Goal: Task Accomplishment & Management: Use online tool/utility

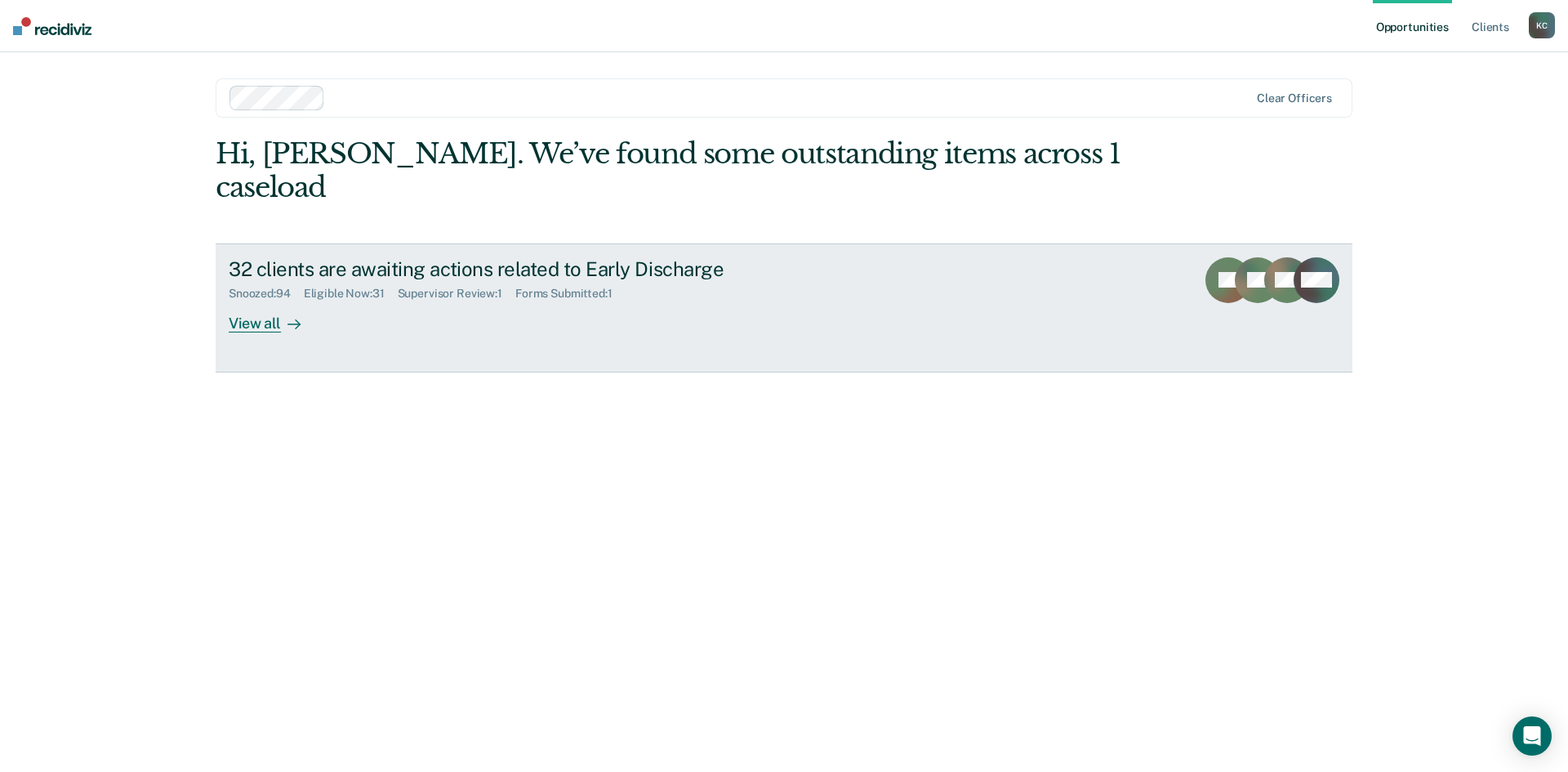
click at [281, 313] on div at bounding box center [291, 322] width 20 height 19
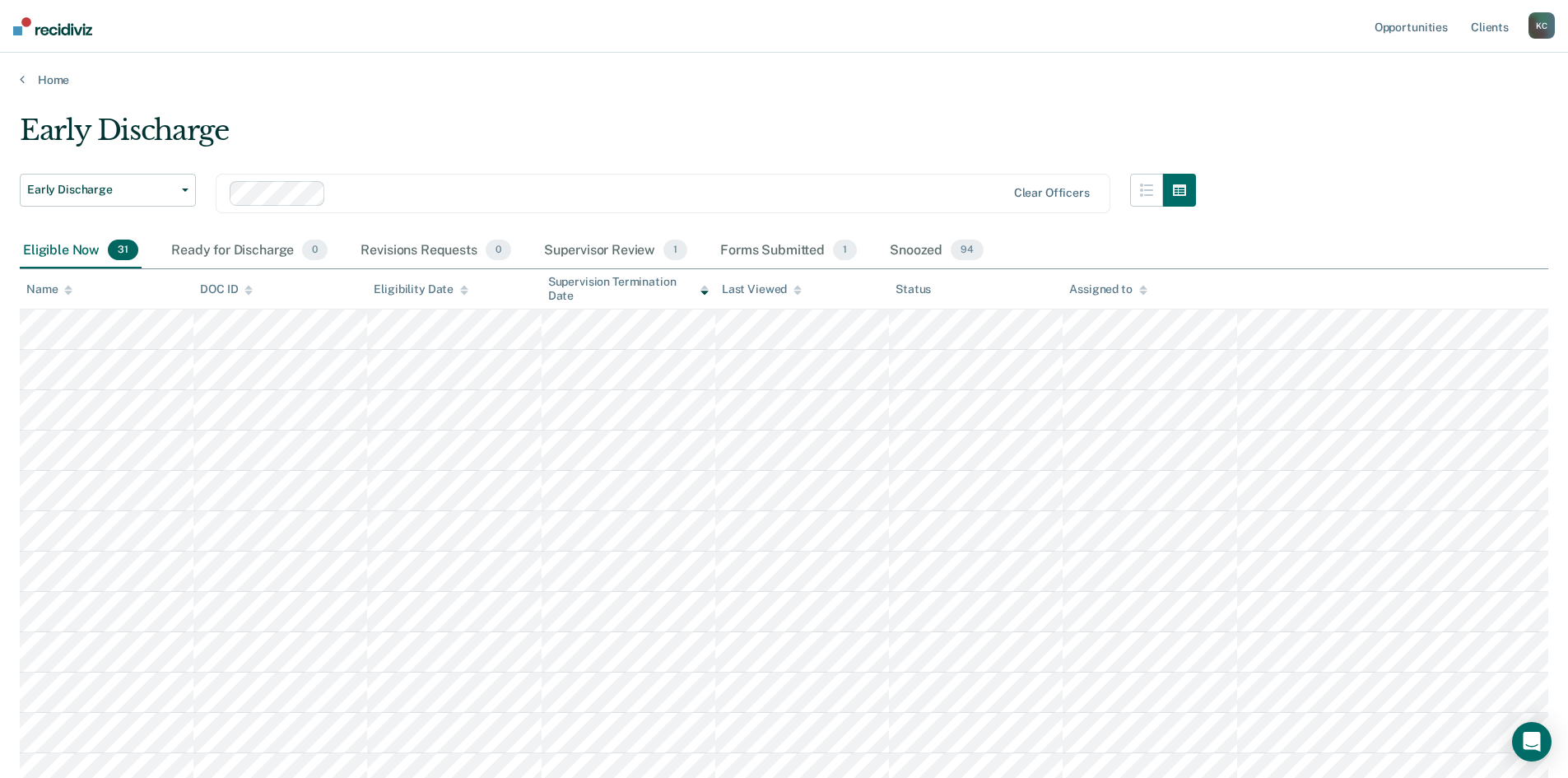
click at [71, 289] on icon at bounding box center [67, 286] width 8 height 5
click at [918, 256] on div "Snoozed 94" at bounding box center [937, 251] width 100 height 36
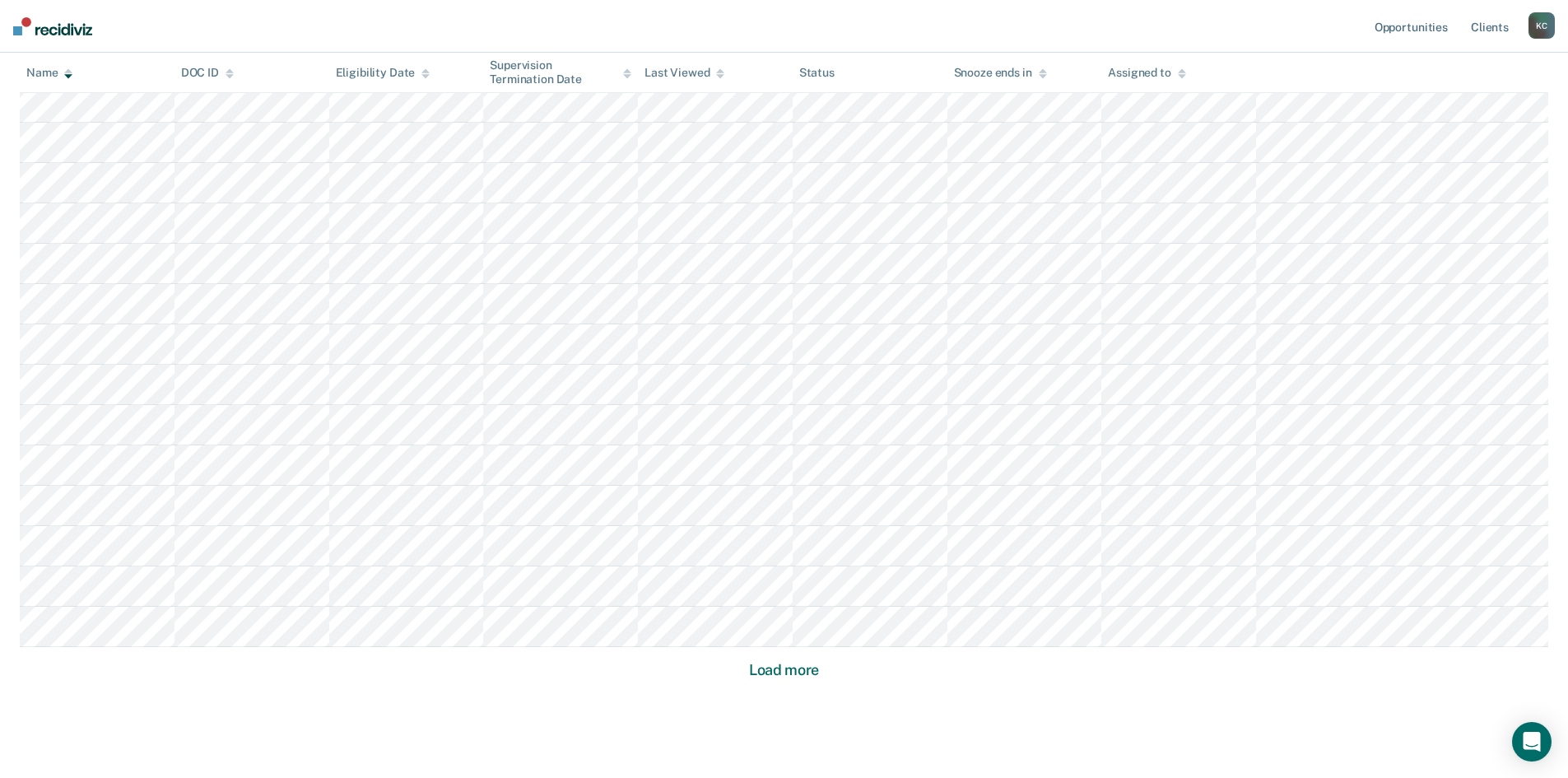
scroll to position [919, 0]
click at [774, 628] on button "Load more" at bounding box center [784, 623] width 80 height 20
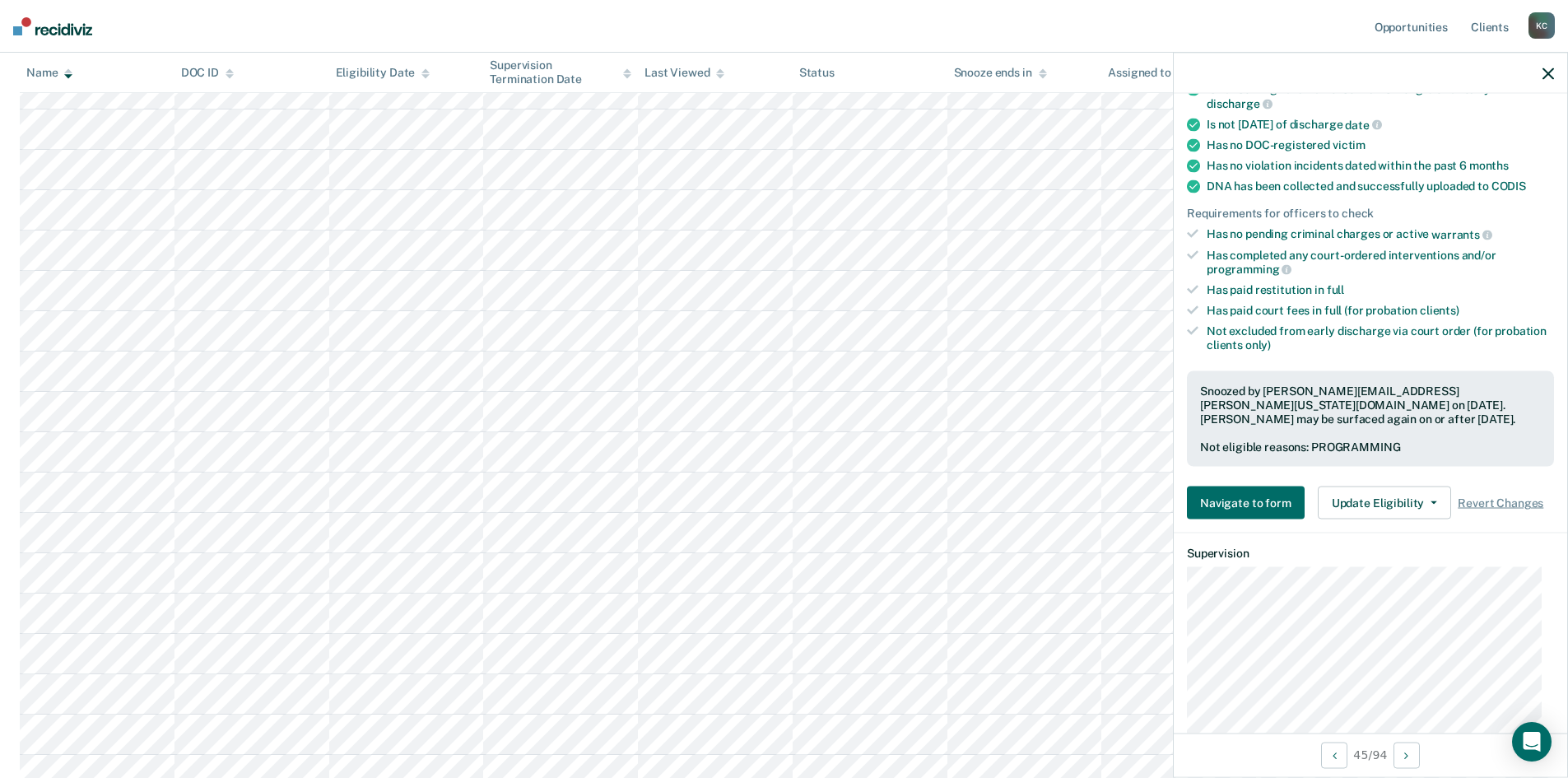
scroll to position [329, 0]
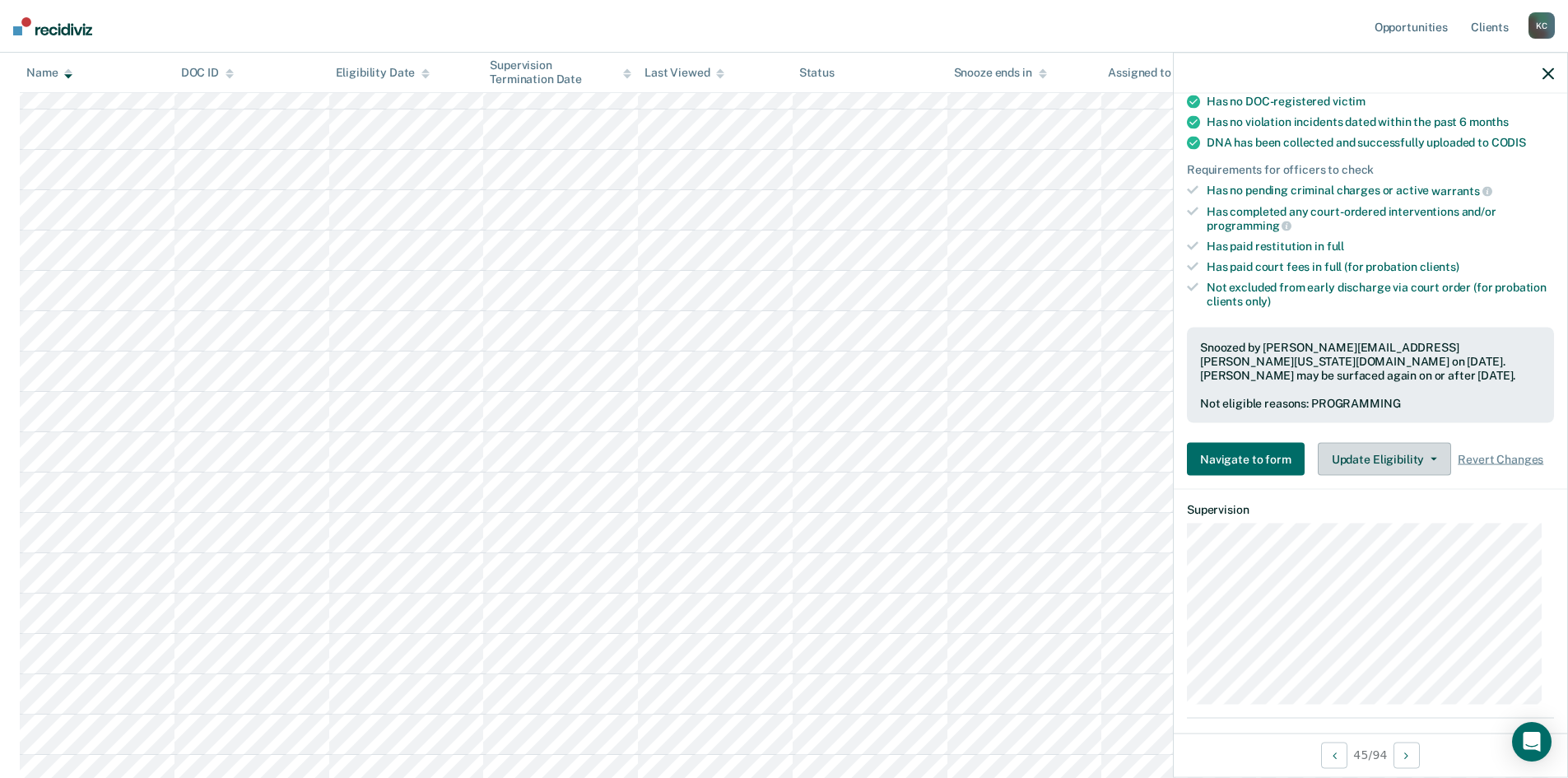
click at [1366, 451] on button "Update Eligibility" at bounding box center [1385, 459] width 133 height 33
click at [1523, 451] on span "Revert Changes" at bounding box center [1501, 458] width 86 height 14
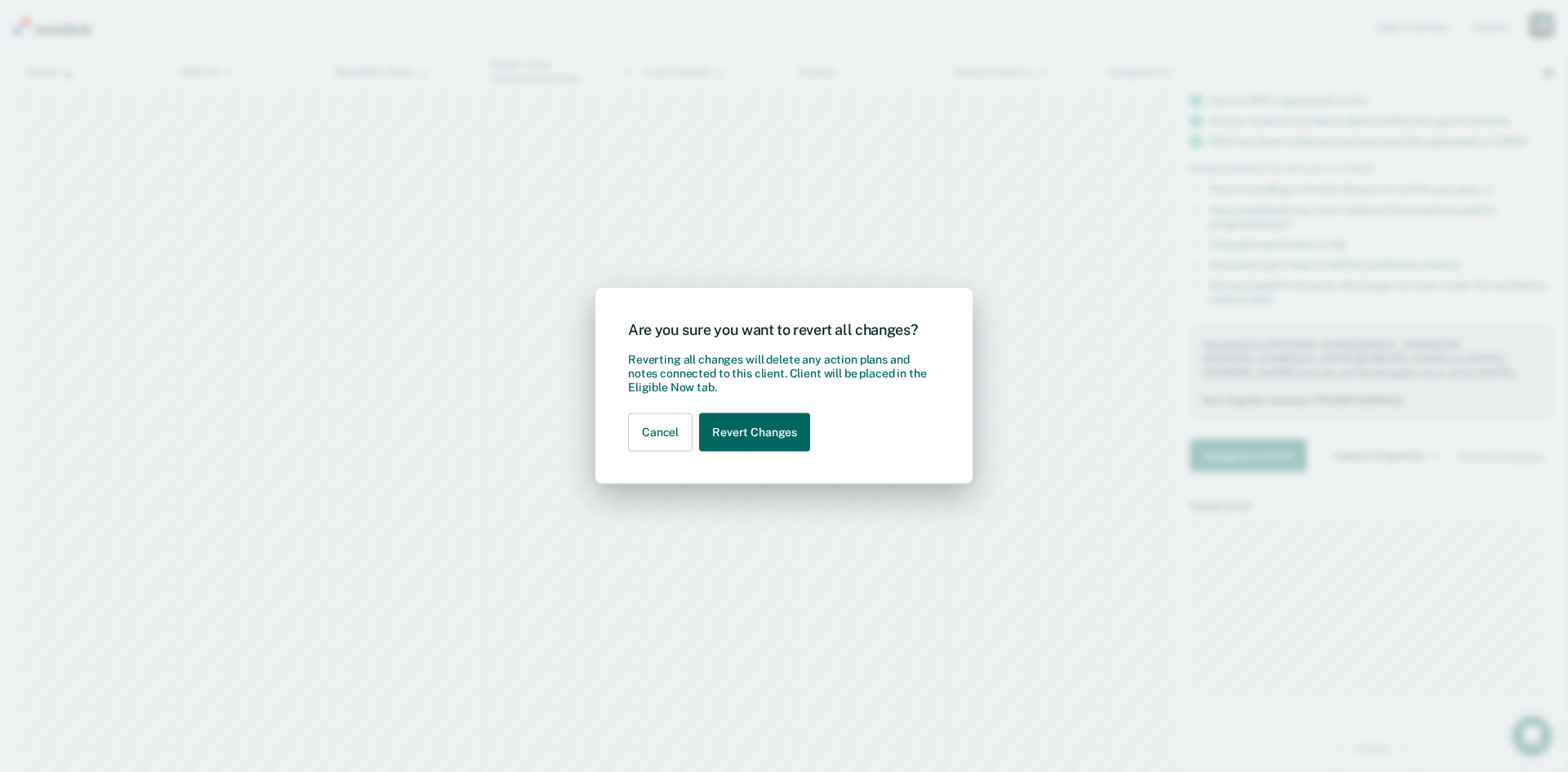
click at [760, 439] on button "Revert Changes" at bounding box center [754, 433] width 111 height 38
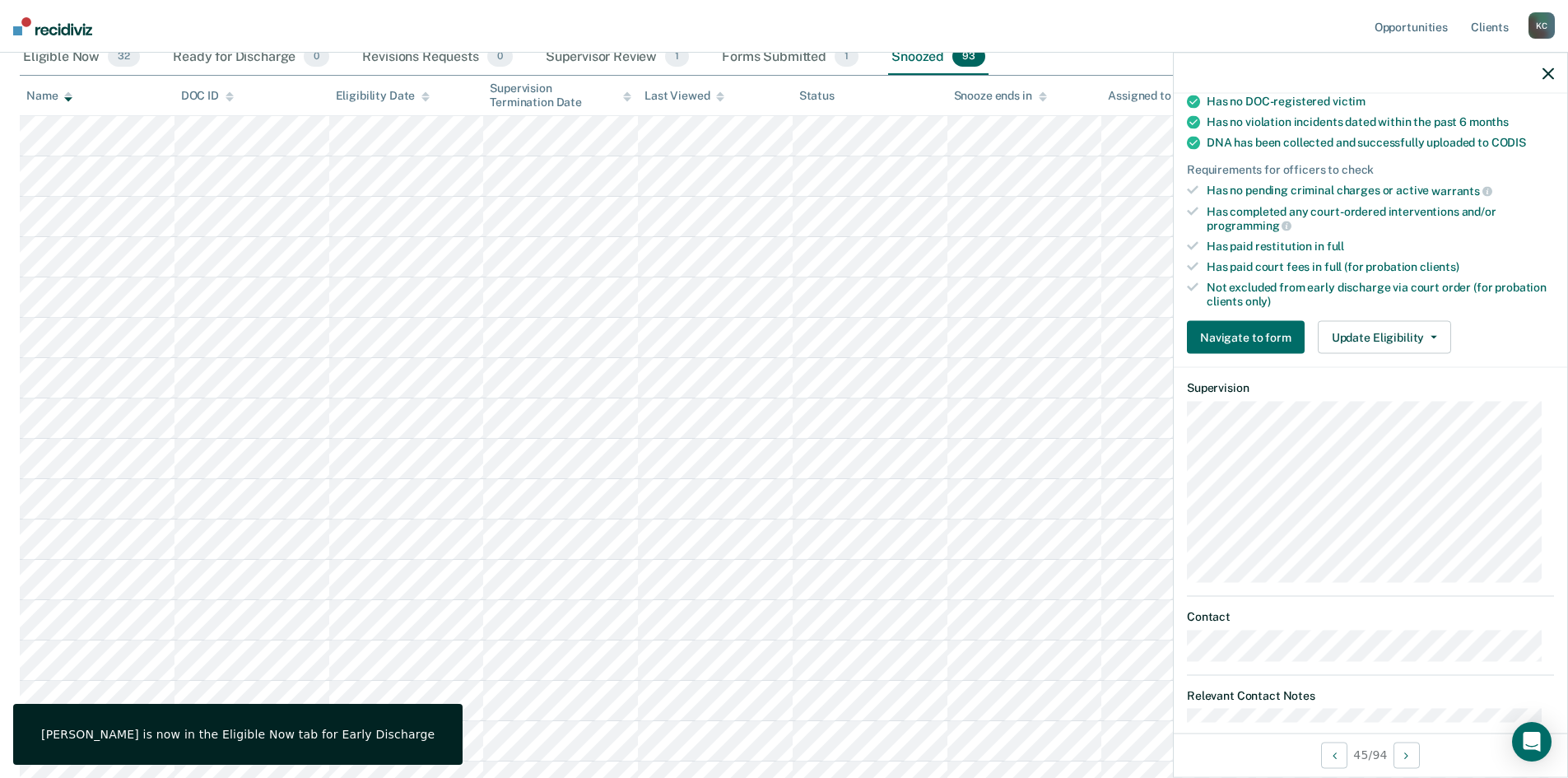
scroll to position [0, 0]
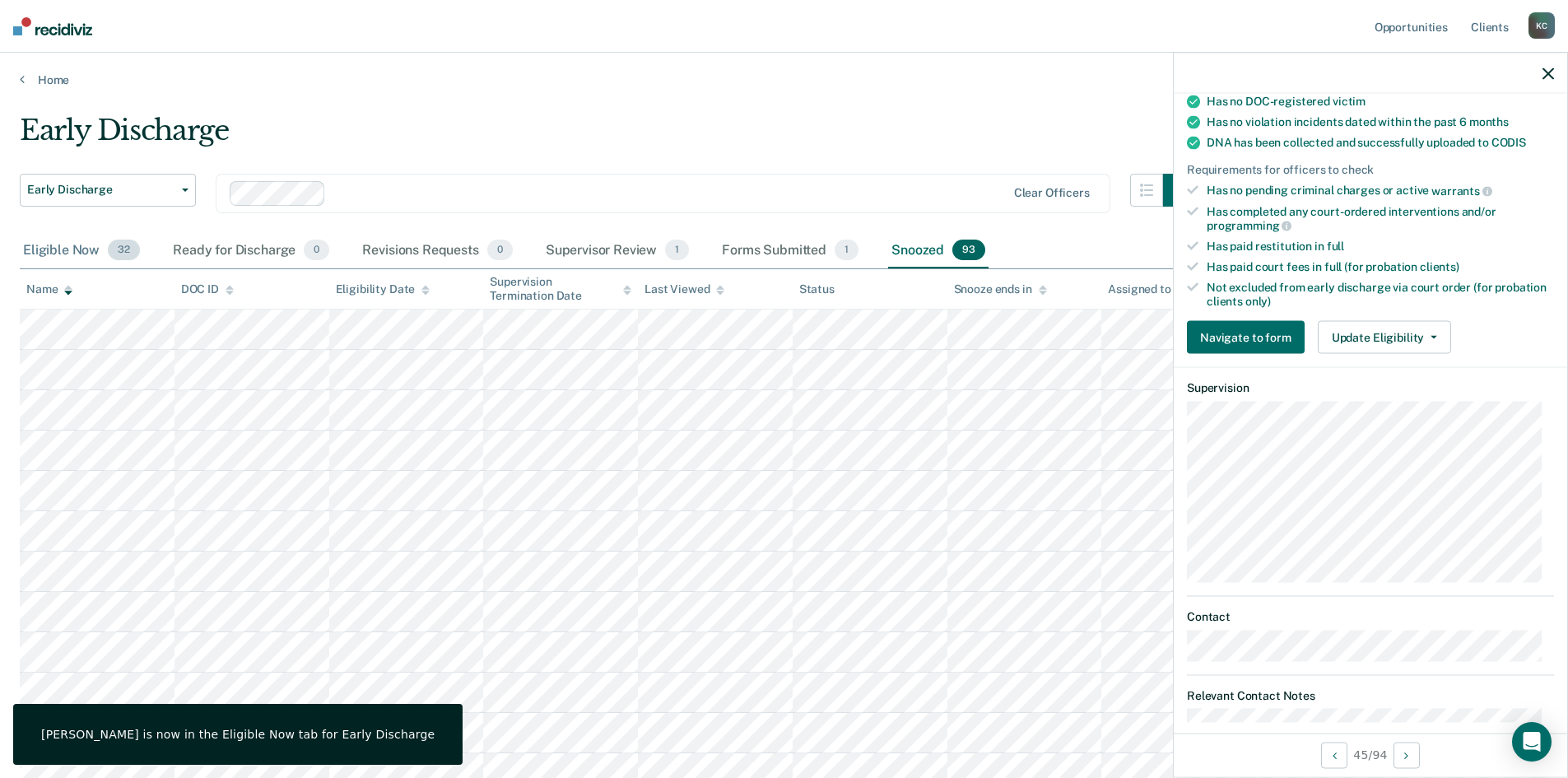
click at [59, 243] on div "Eligible Now 32" at bounding box center [81, 251] width 123 height 36
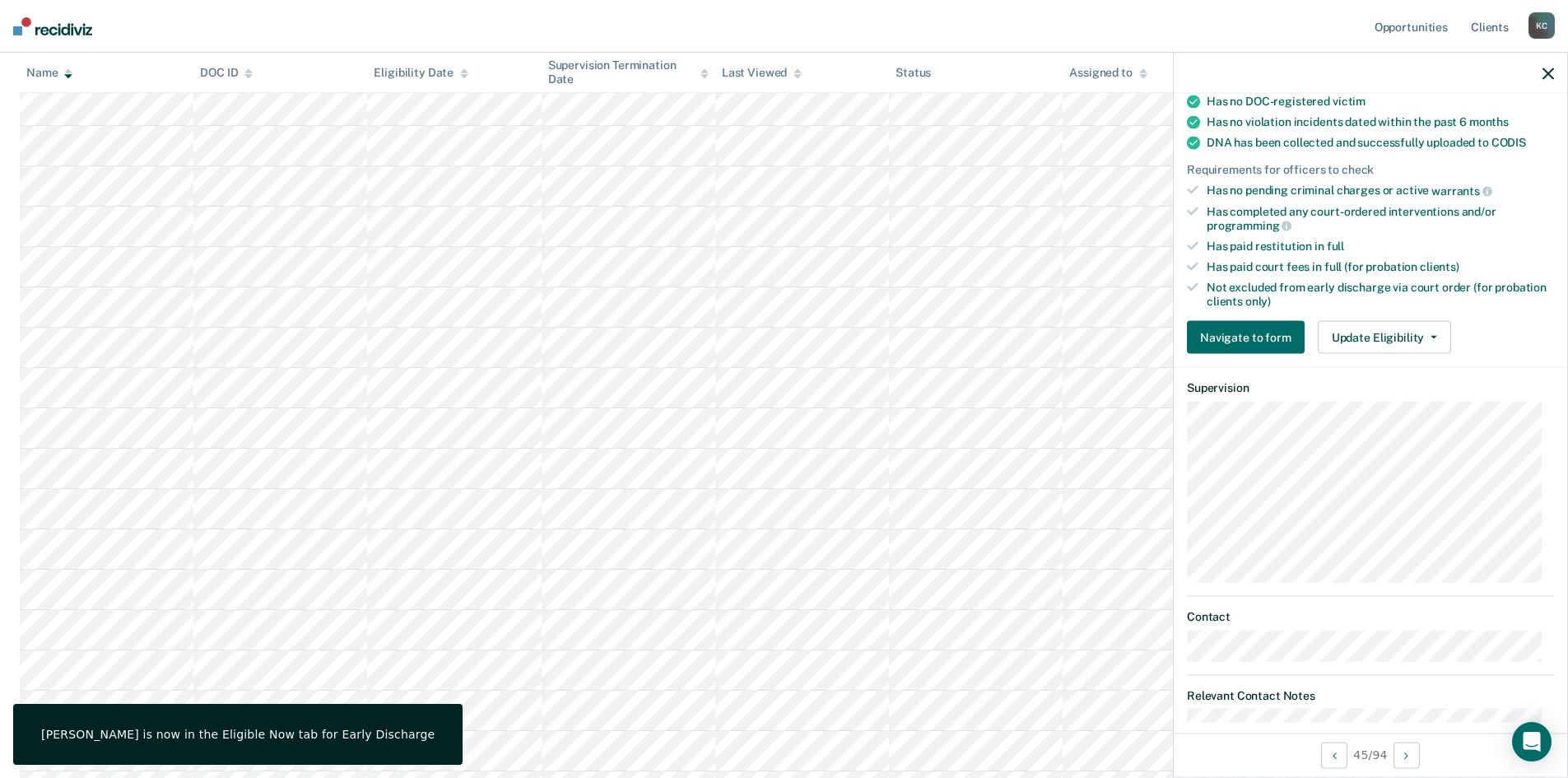
scroll to position [741, 0]
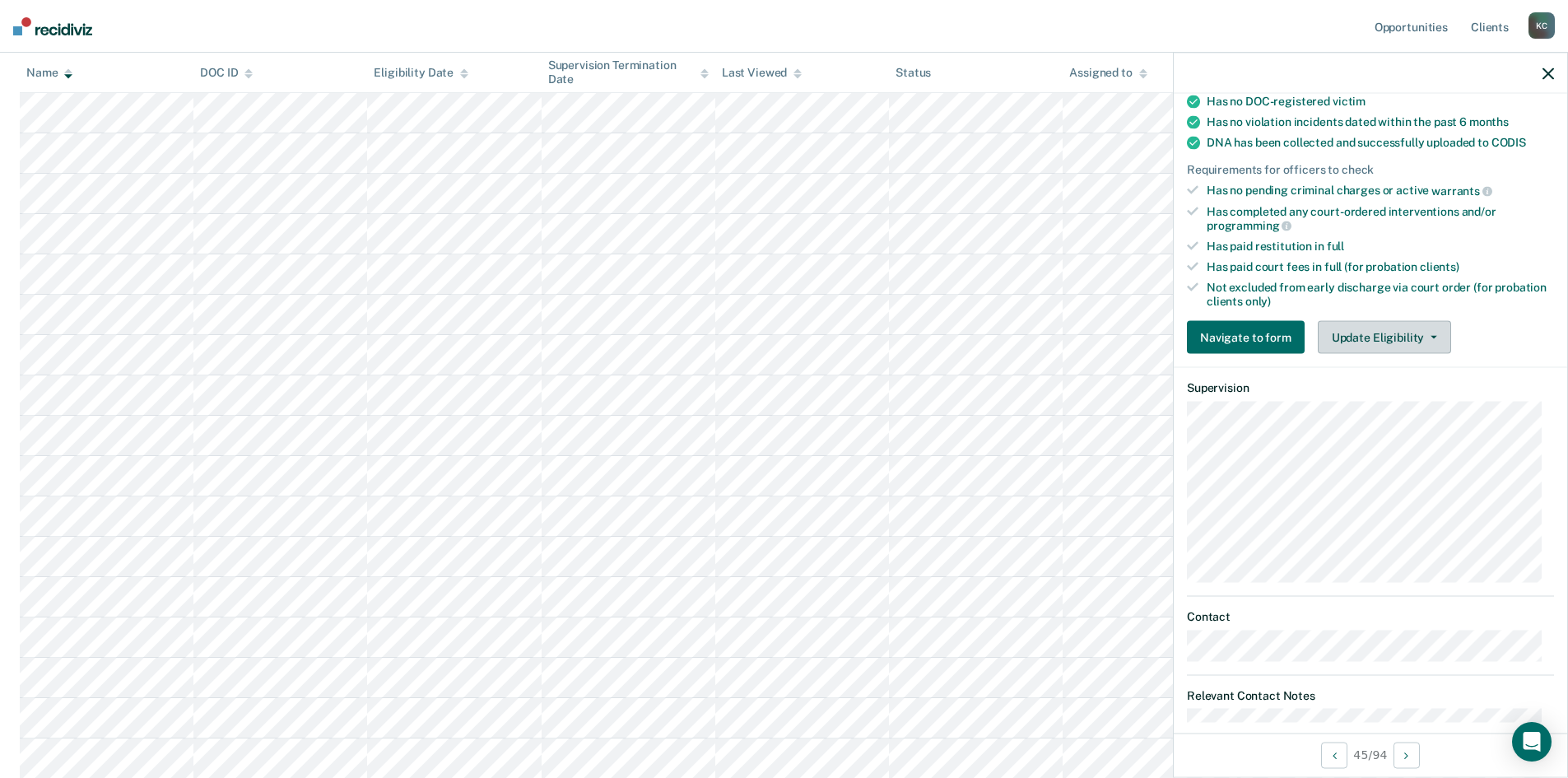
click at [1400, 336] on button "Update Eligibility" at bounding box center [1385, 337] width 133 height 33
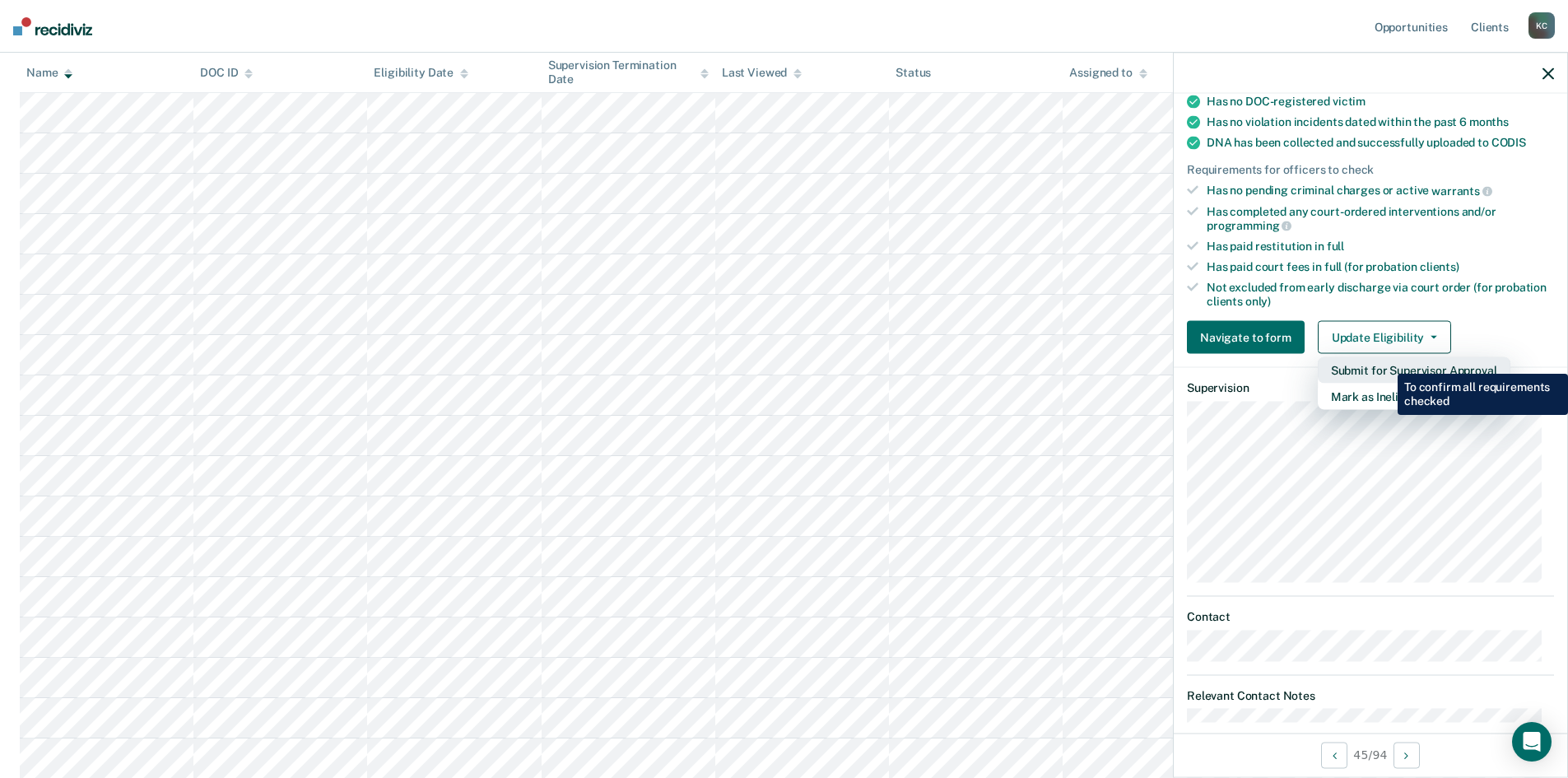
click at [1385, 361] on button "Submit for Supervisor Approval" at bounding box center [1414, 370] width 192 height 26
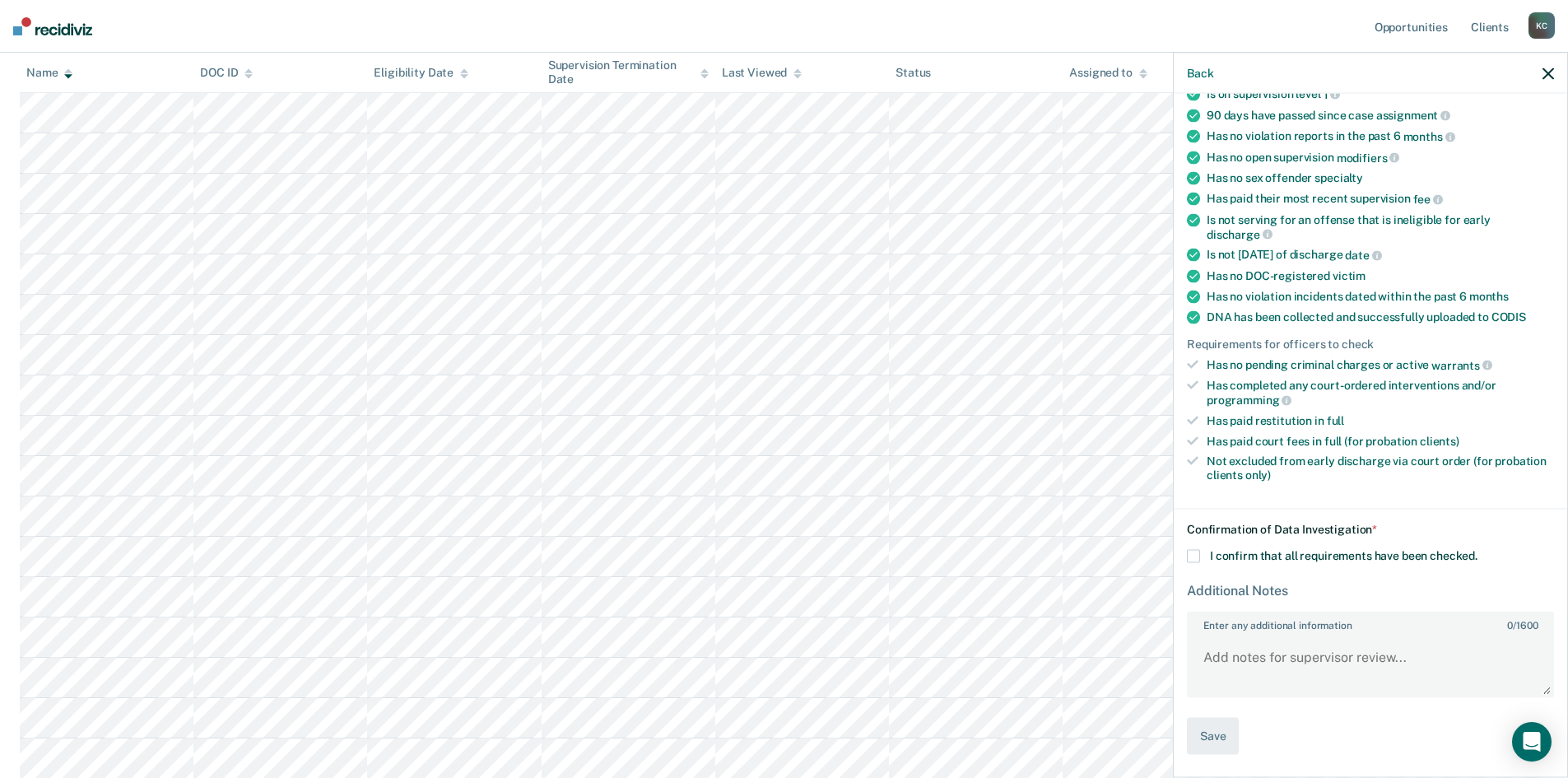
scroll to position [153, 0]
click at [1191, 555] on span at bounding box center [1193, 558] width 13 height 13
click at [1478, 552] on input "I confirm that all requirements have been checked." at bounding box center [1478, 552] width 0 height 0
click at [1221, 722] on button "Save" at bounding box center [1212, 738] width 52 height 37
